Goal: Task Accomplishment & Management: Manage account settings

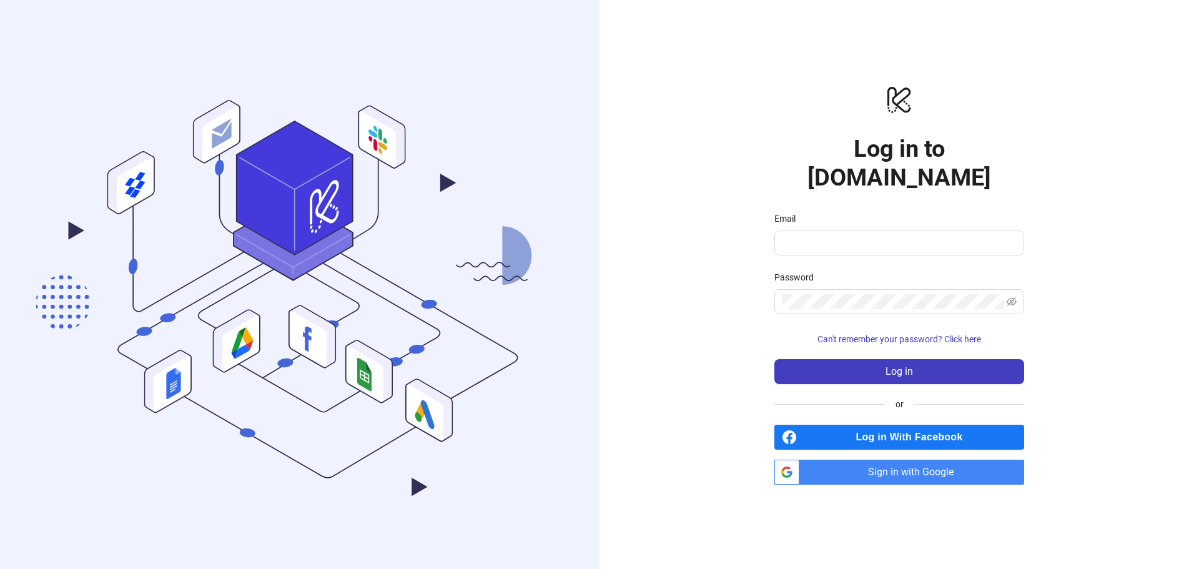
click at [896, 459] on span "Sign in with Google" at bounding box center [914, 471] width 220 height 25
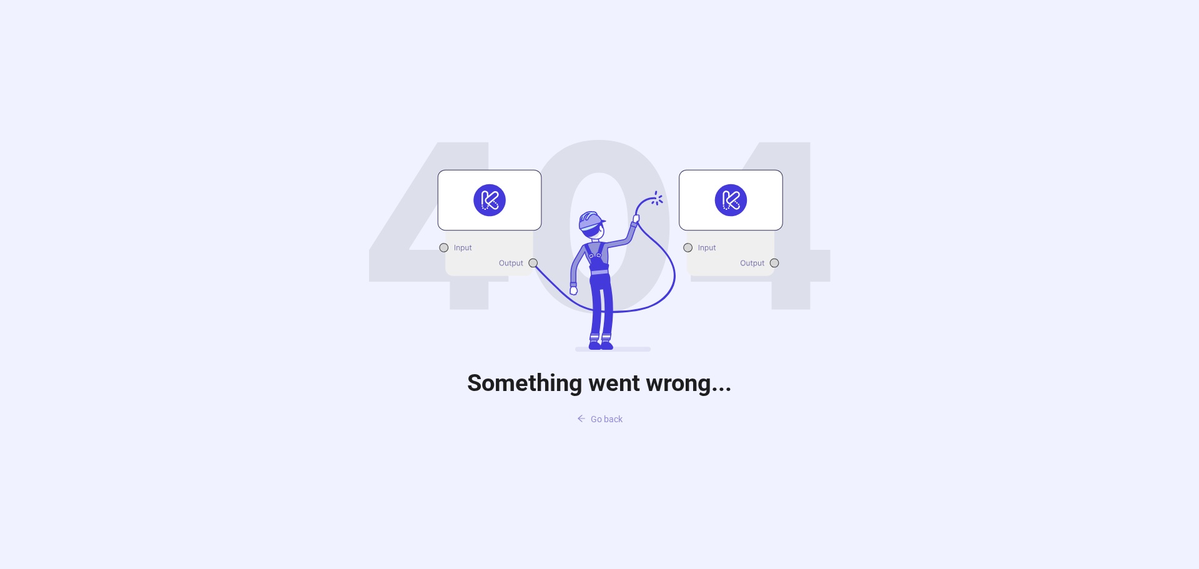
click at [609, 418] on span "Go back" at bounding box center [607, 419] width 32 height 10
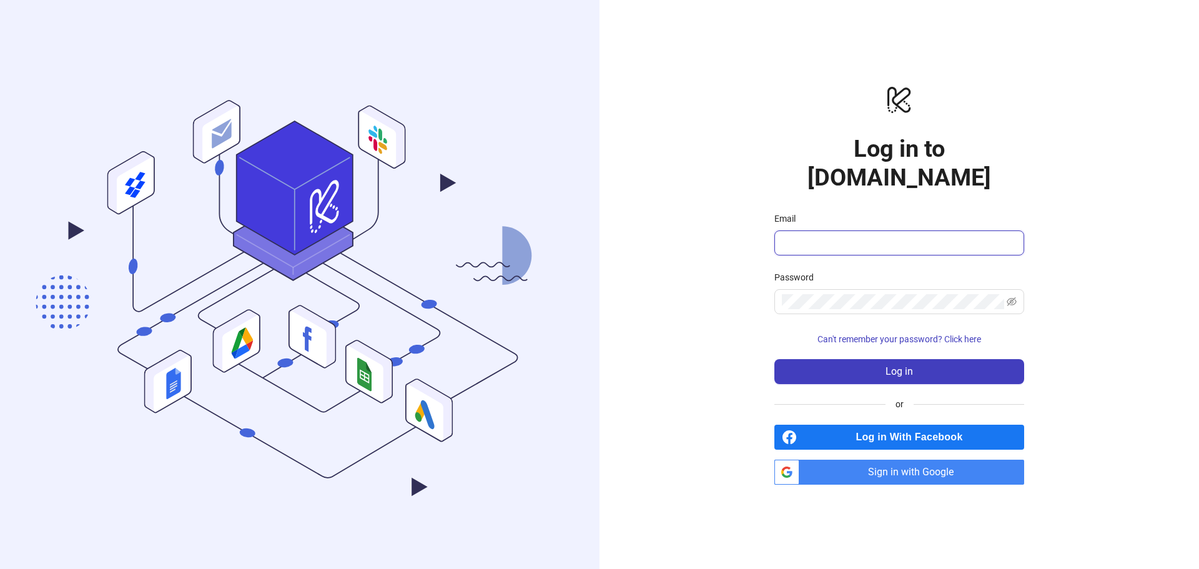
click at [842, 235] on input "Email" at bounding box center [898, 242] width 232 height 15
click at [901, 459] on span "Sign in with Google" at bounding box center [914, 471] width 220 height 25
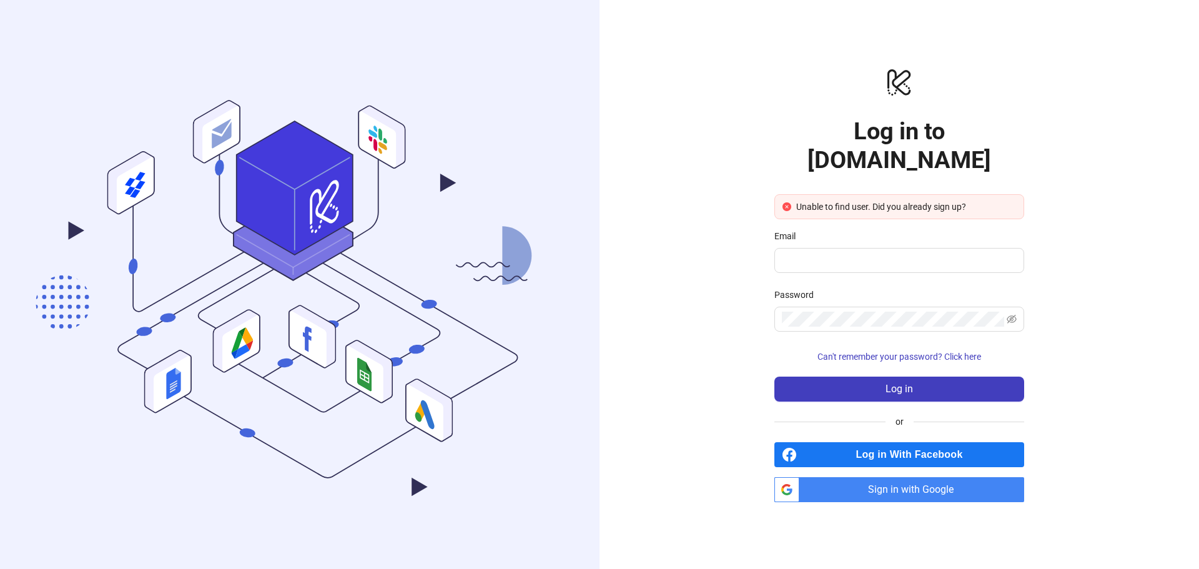
click at [876, 477] on span "Sign in with Google" at bounding box center [914, 489] width 220 height 25
